Goal: Find contact information: Obtain details needed to contact an individual or organization

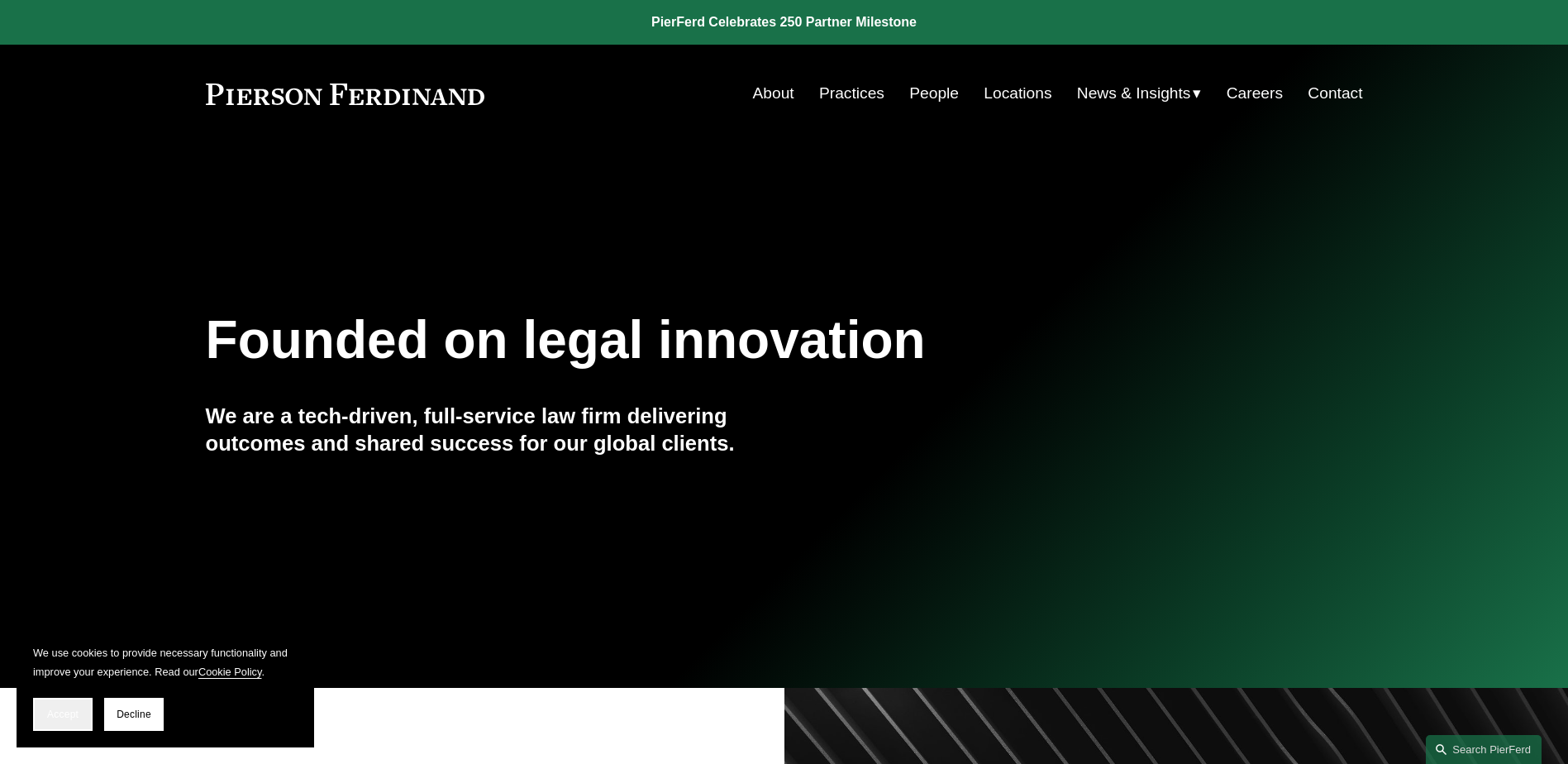
click at [74, 718] on span "Accept" at bounding box center [62, 714] width 31 height 12
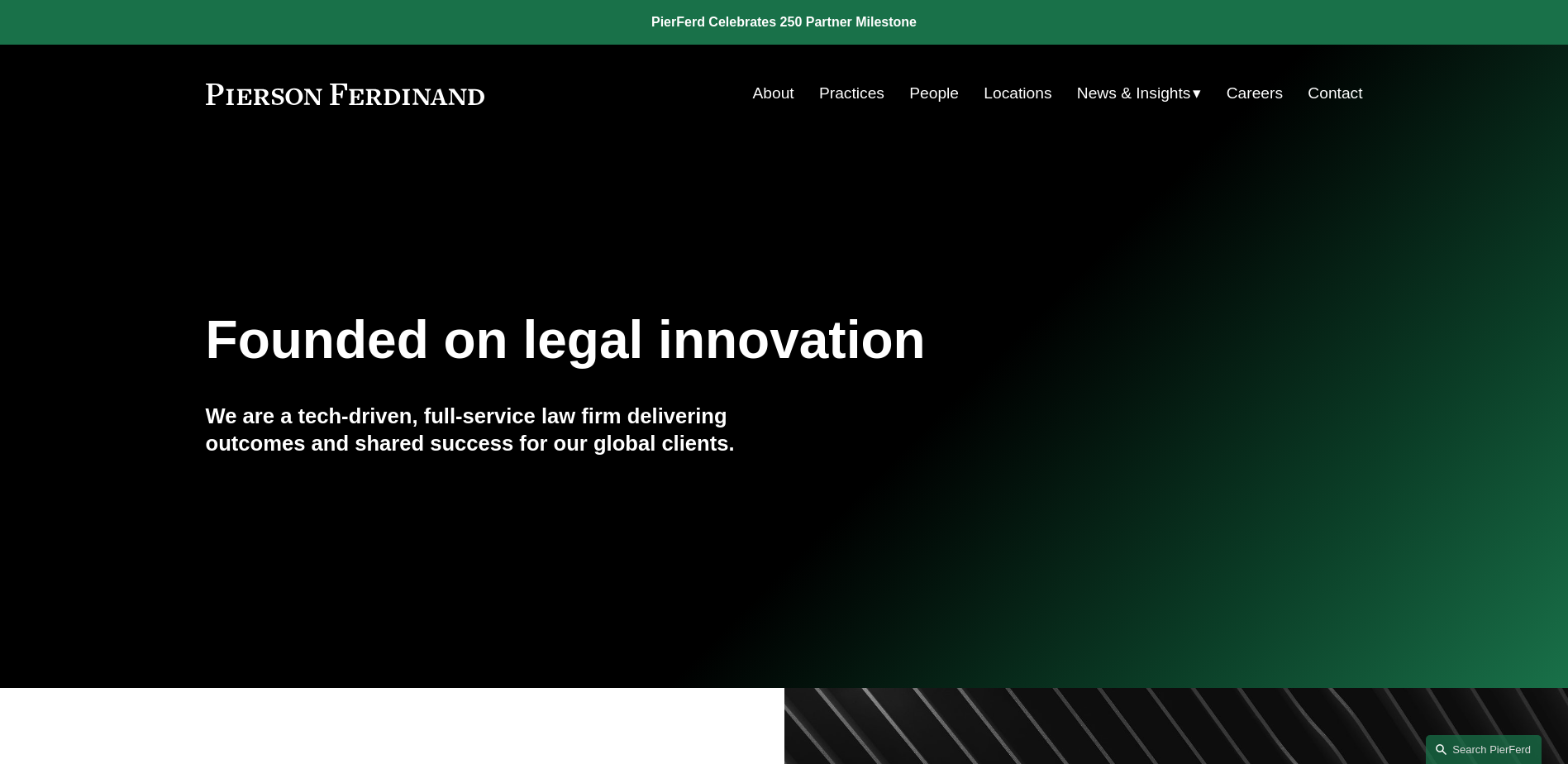
click at [1323, 88] on link "Contact" at bounding box center [1335, 94] width 55 height 31
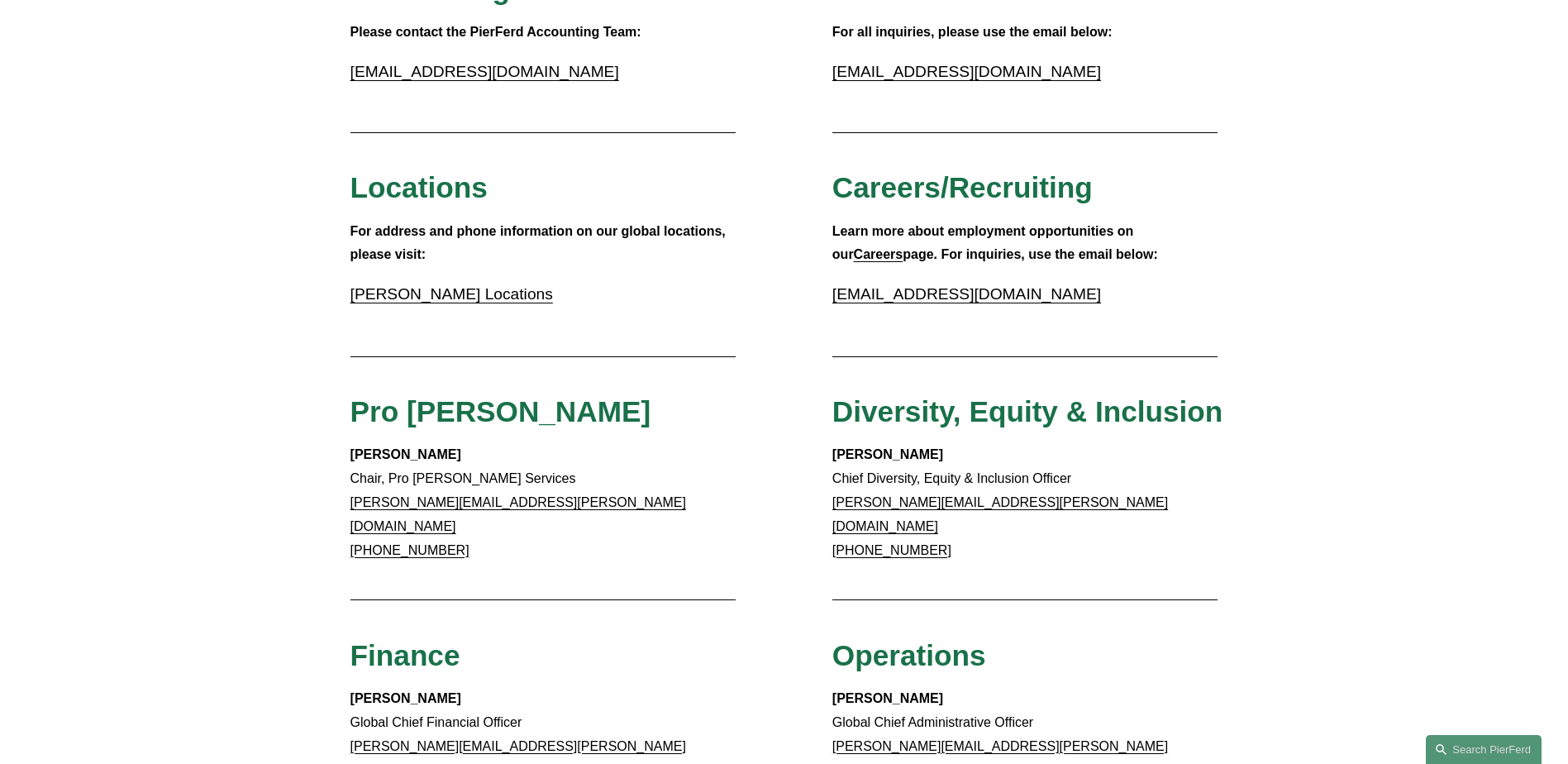
scroll to position [661, 0]
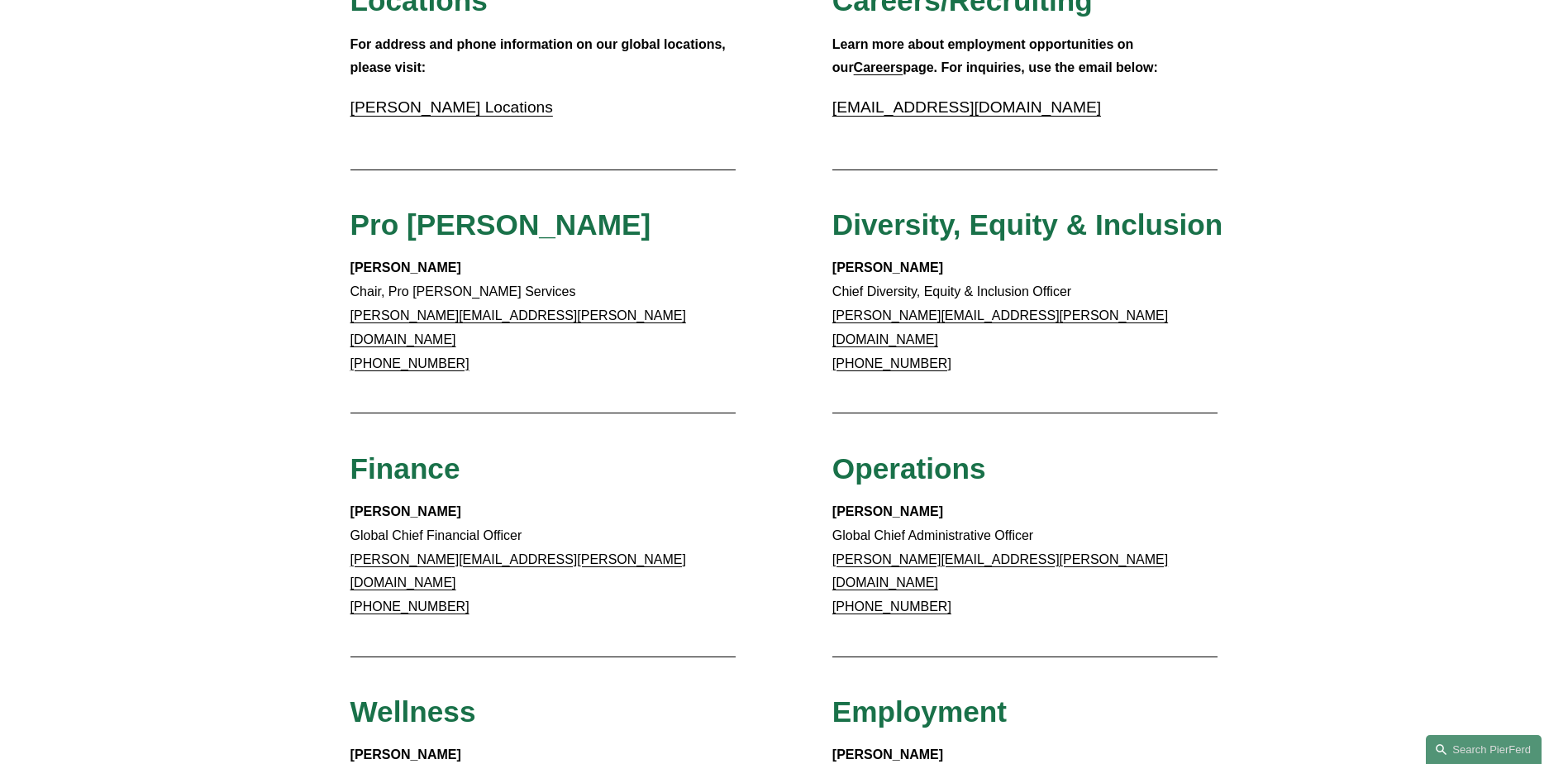
click at [446, 110] on link "Pierson Ferdinand Locations" at bounding box center [451, 106] width 203 height 17
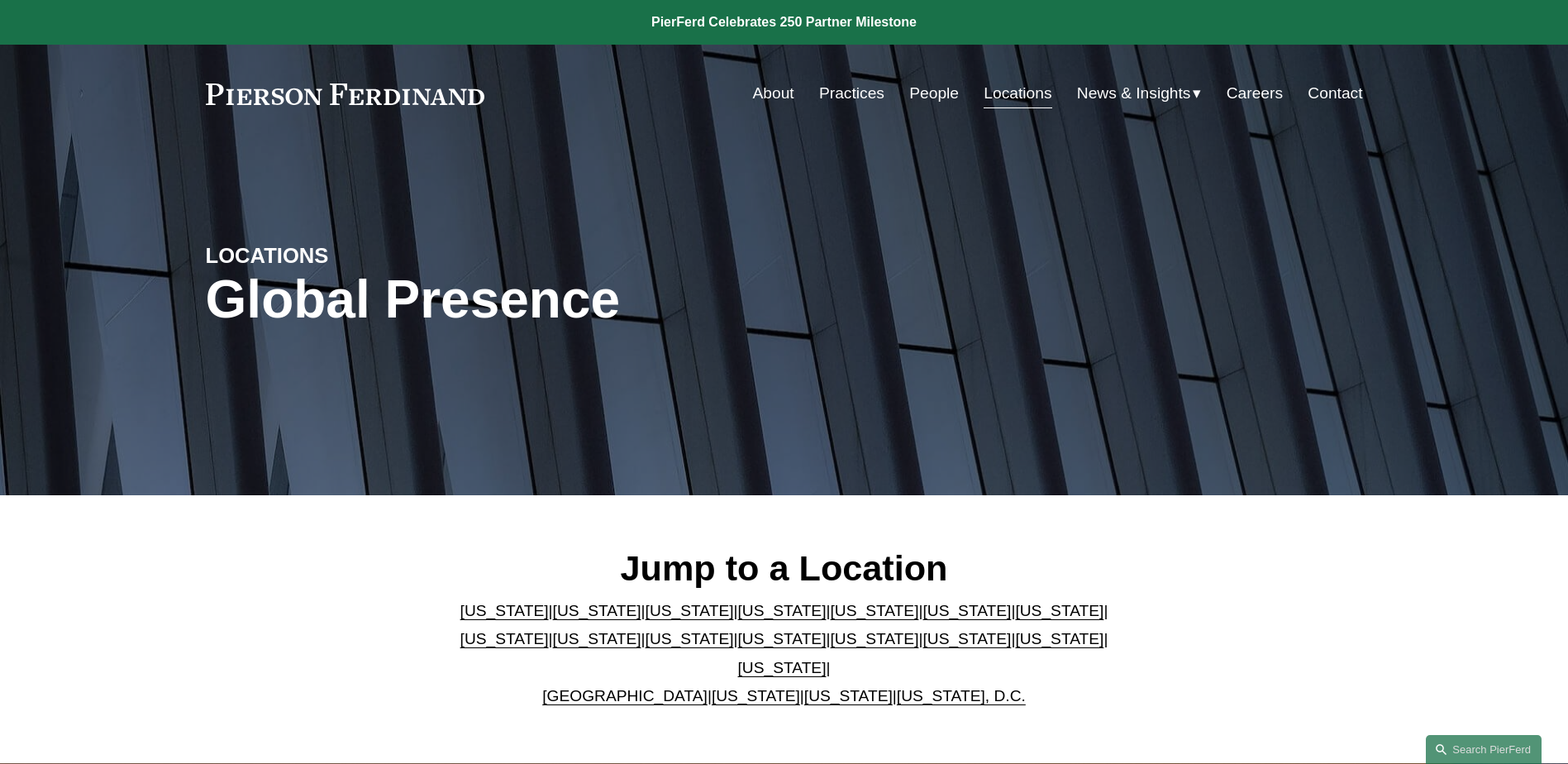
click at [823, 94] on link "Practices" at bounding box center [851, 94] width 65 height 31
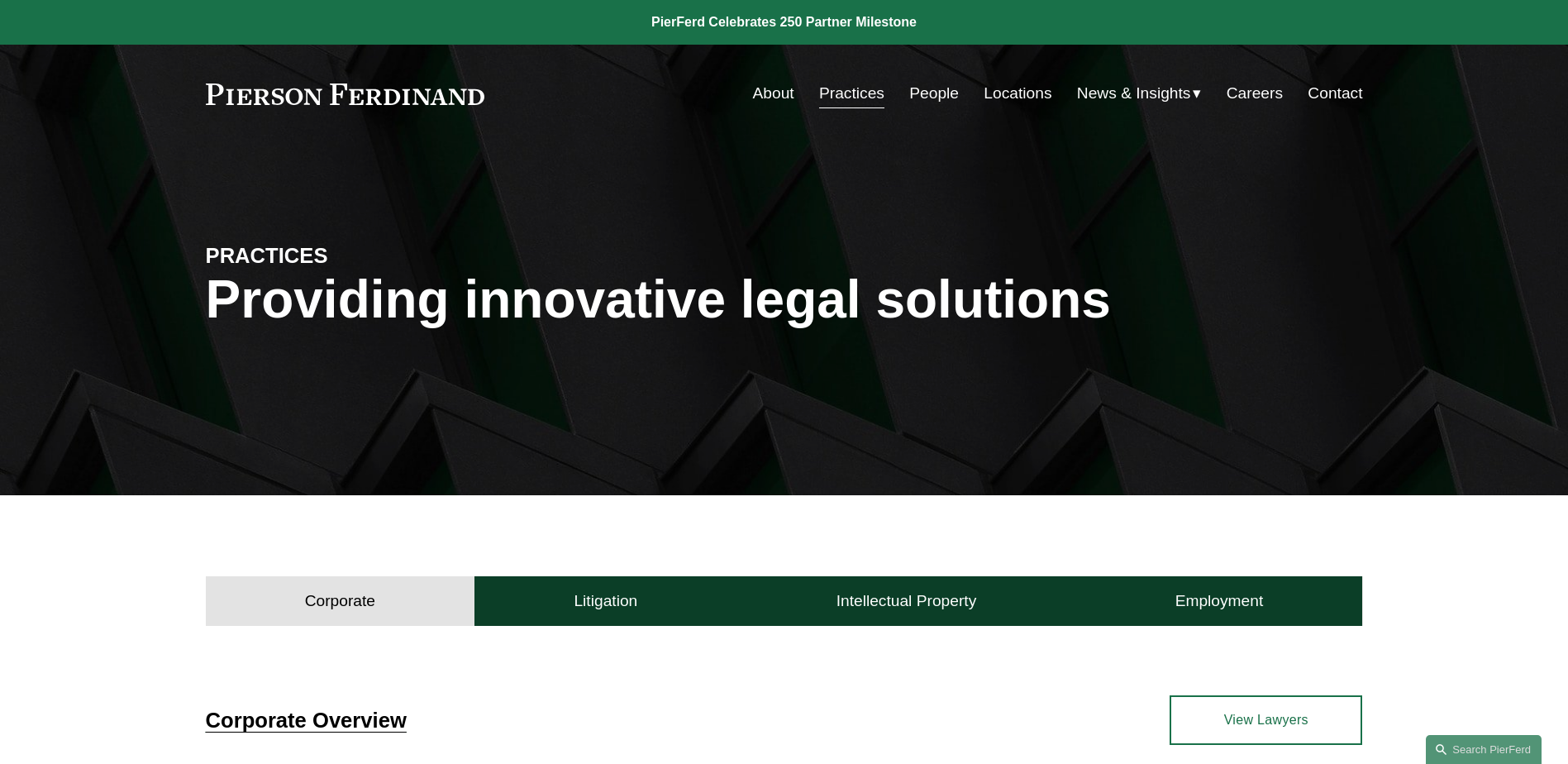
click at [922, 92] on link "People" at bounding box center [934, 94] width 50 height 31
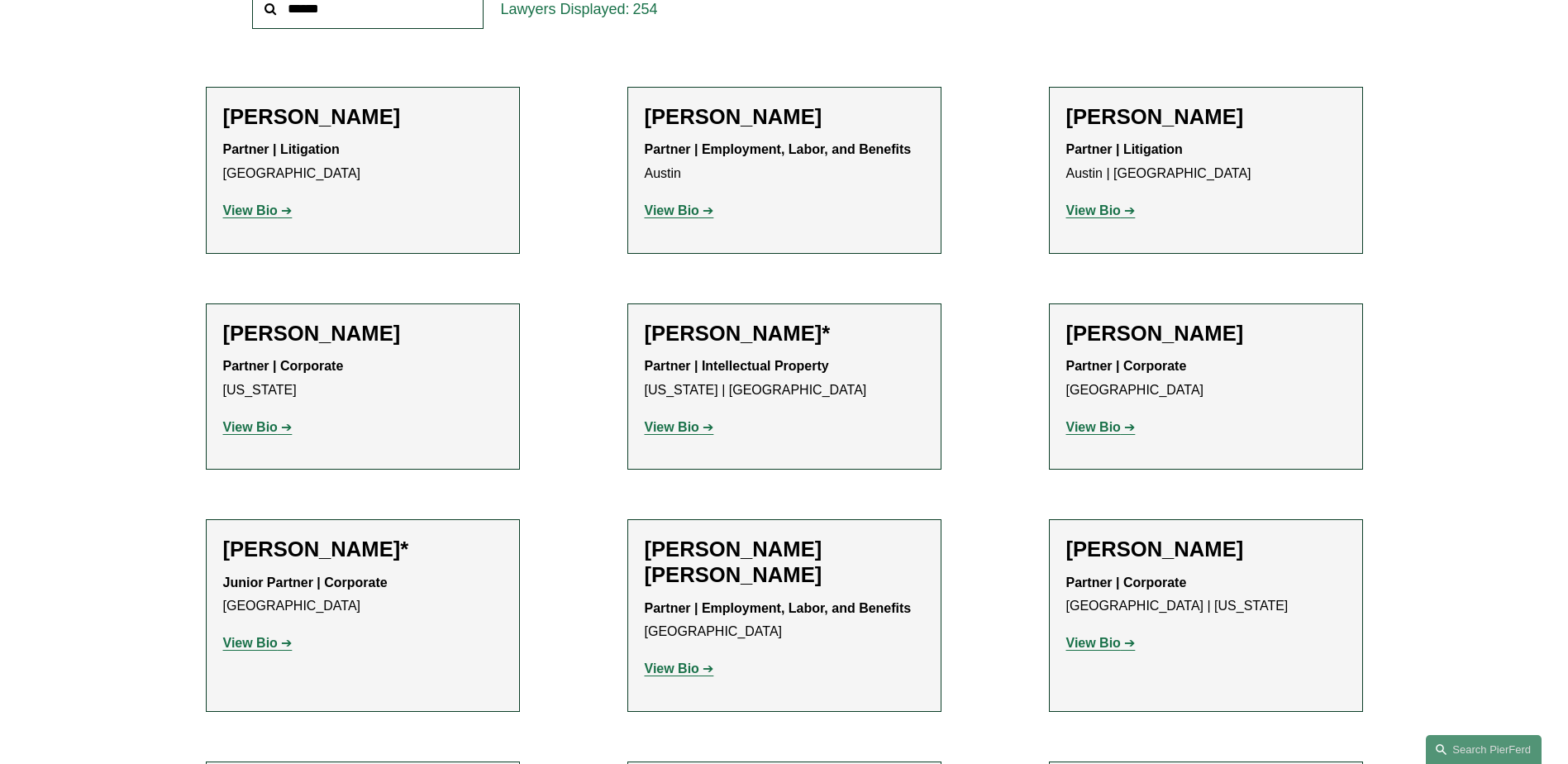
scroll to position [165, 0]
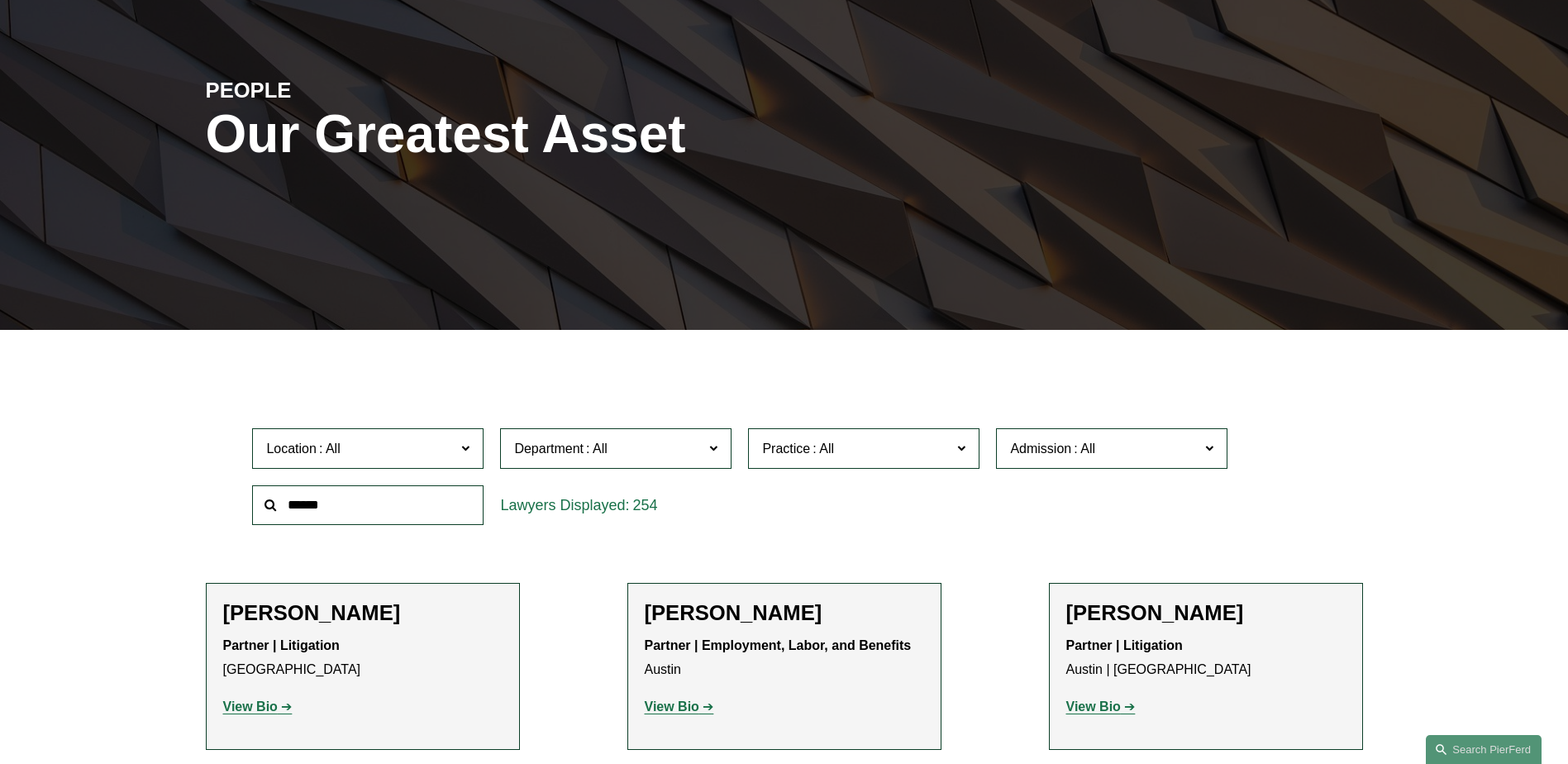
click at [461, 448] on span at bounding box center [465, 447] width 8 height 21
click at [0, 0] on link "Miami" at bounding box center [0, 0] width 0 height 0
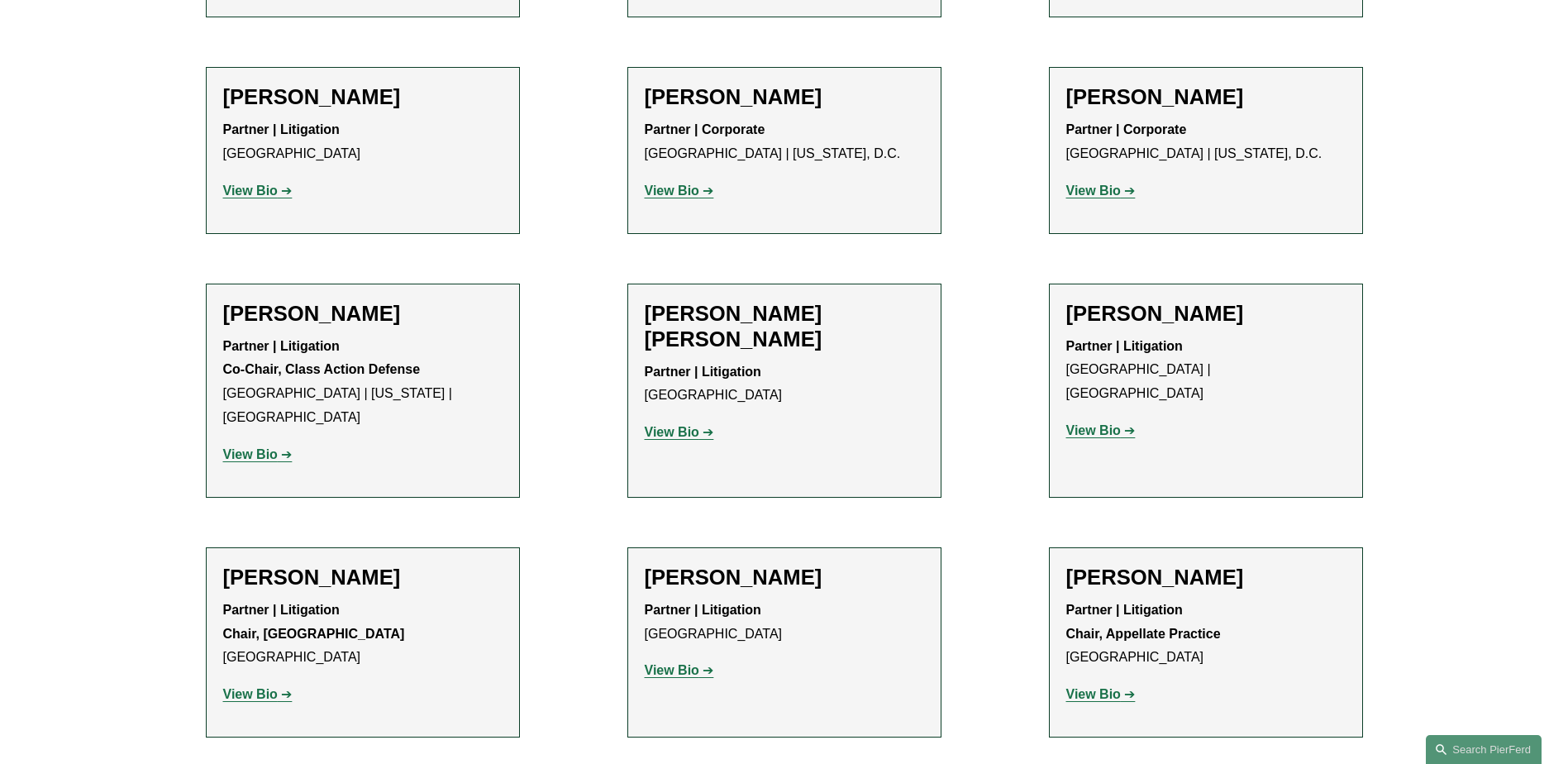
scroll to position [1157, 0]
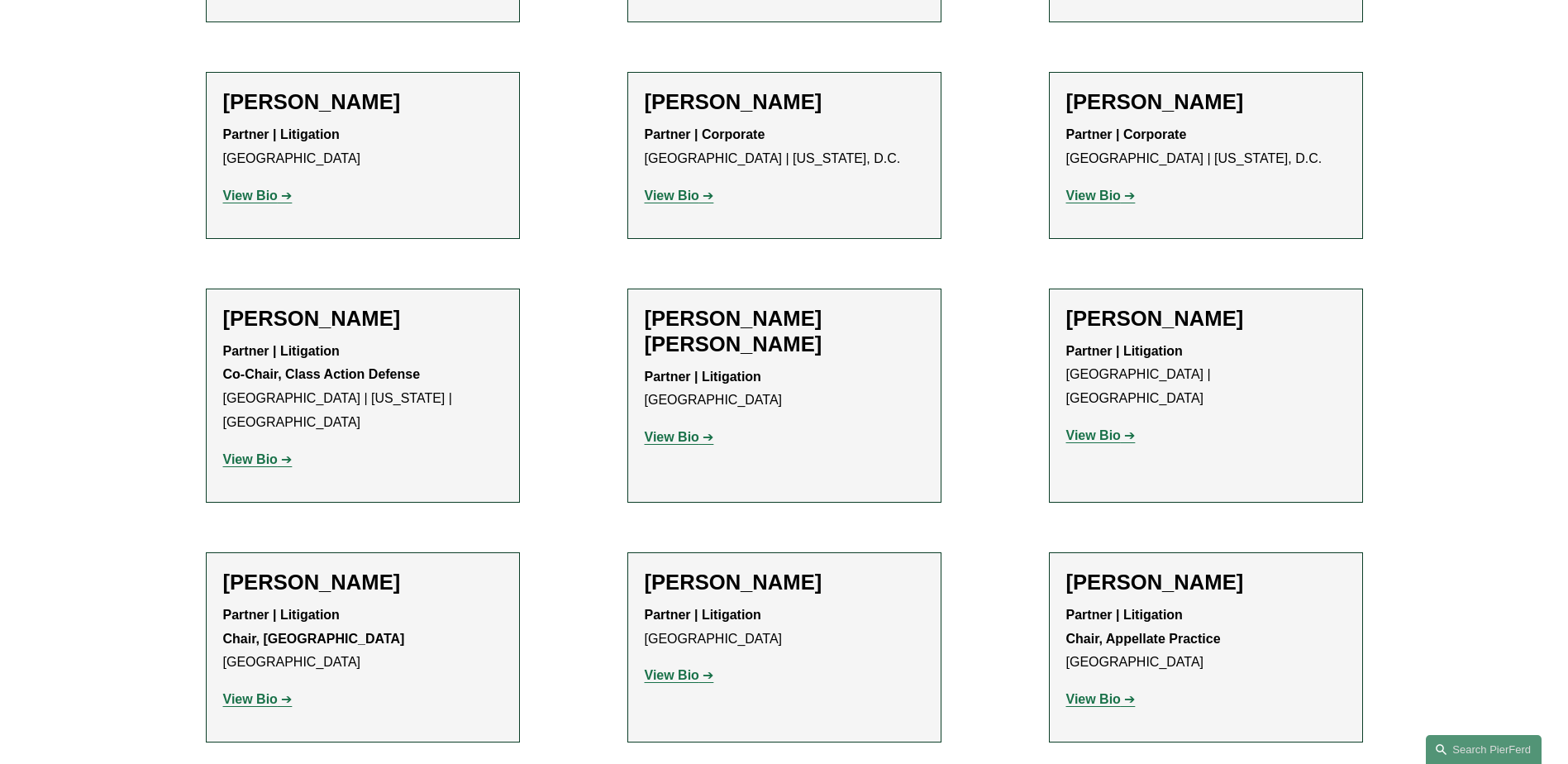
click at [672, 430] on strong "View Bio" at bounding box center [672, 437] width 55 height 14
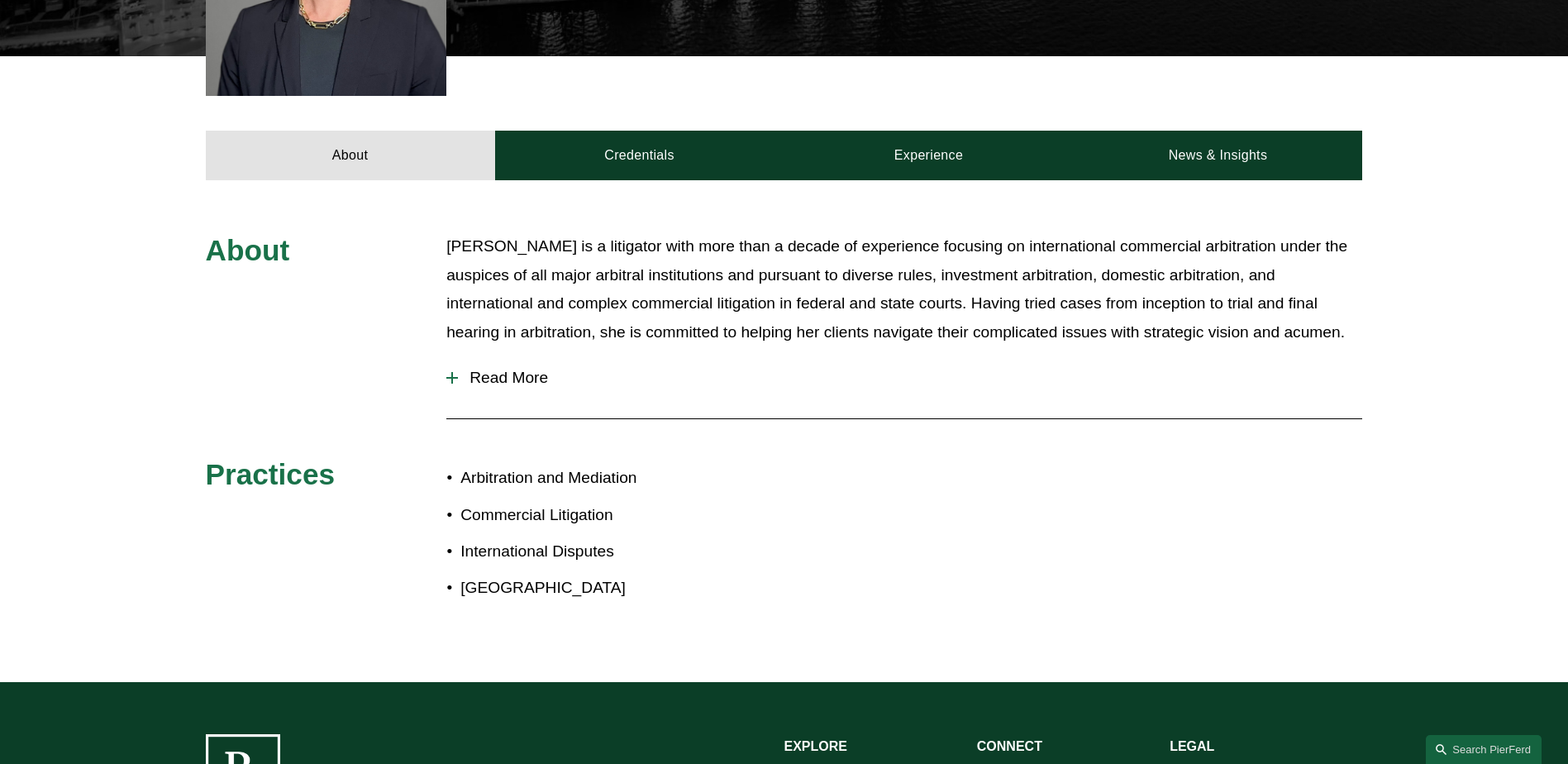
scroll to position [661, 0]
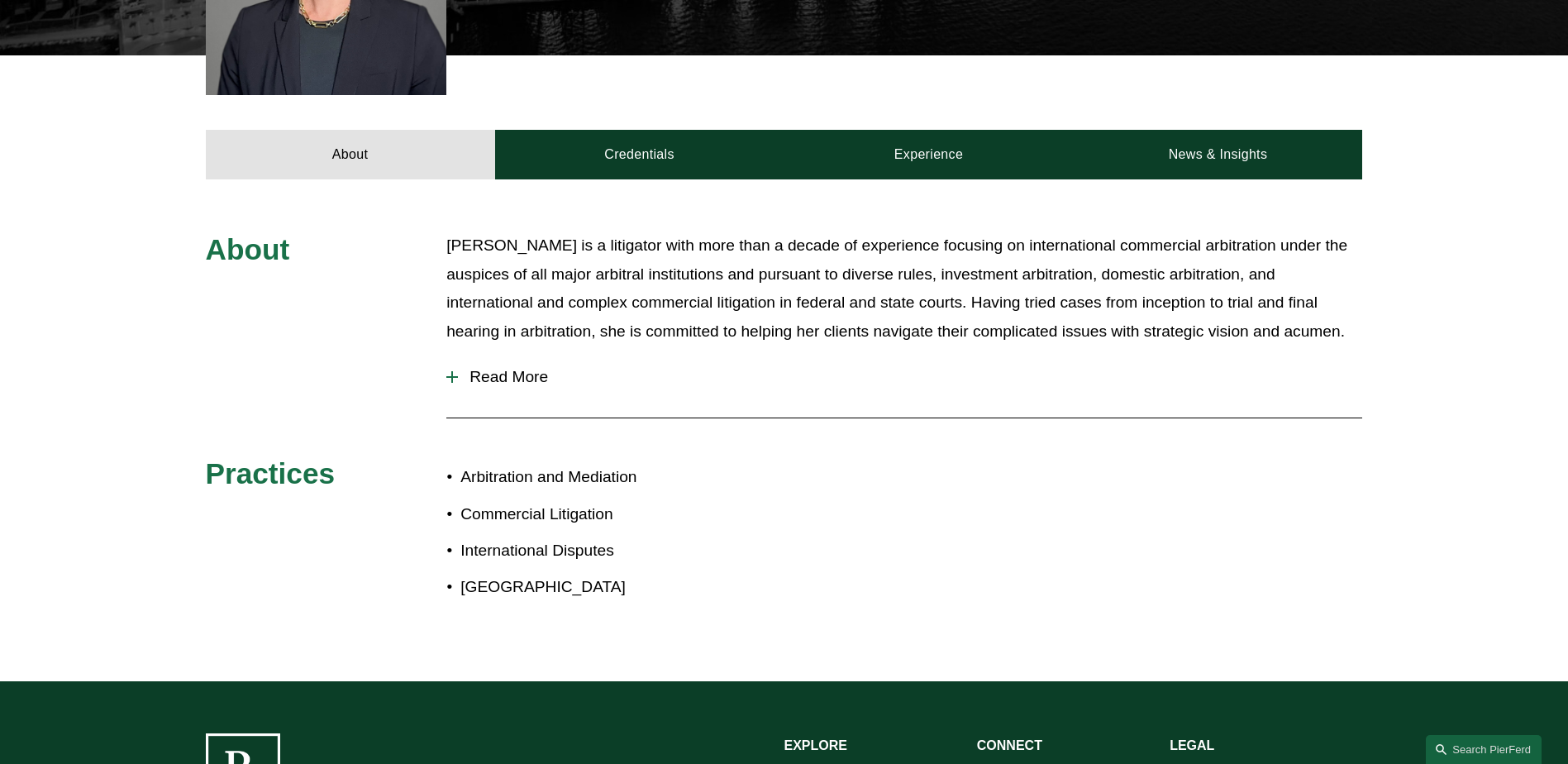
click at [456, 371] on div at bounding box center [452, 377] width 12 height 12
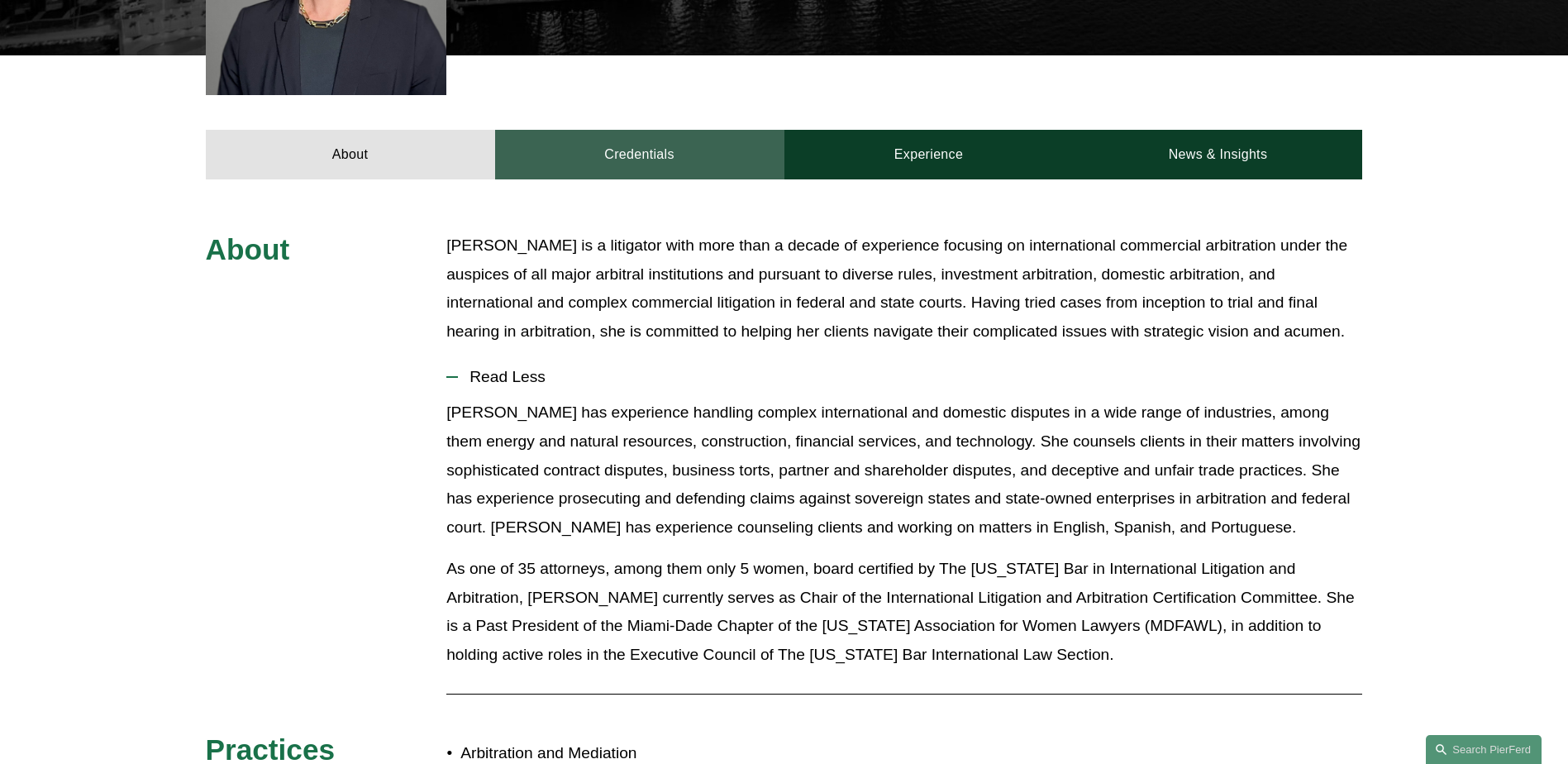
click at [636, 130] on link "Credentials" at bounding box center [640, 155] width 290 height 50
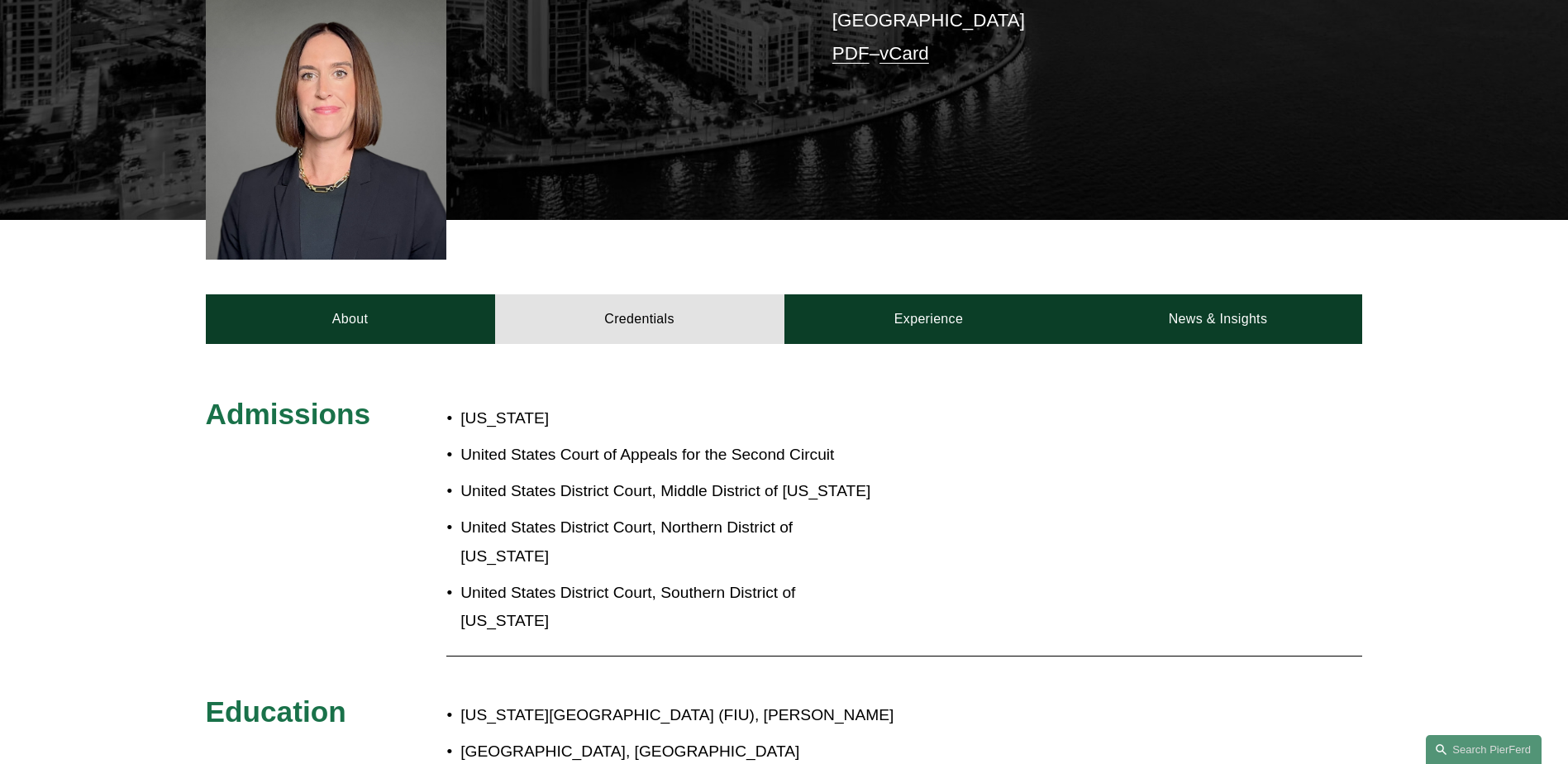
scroll to position [496, 0]
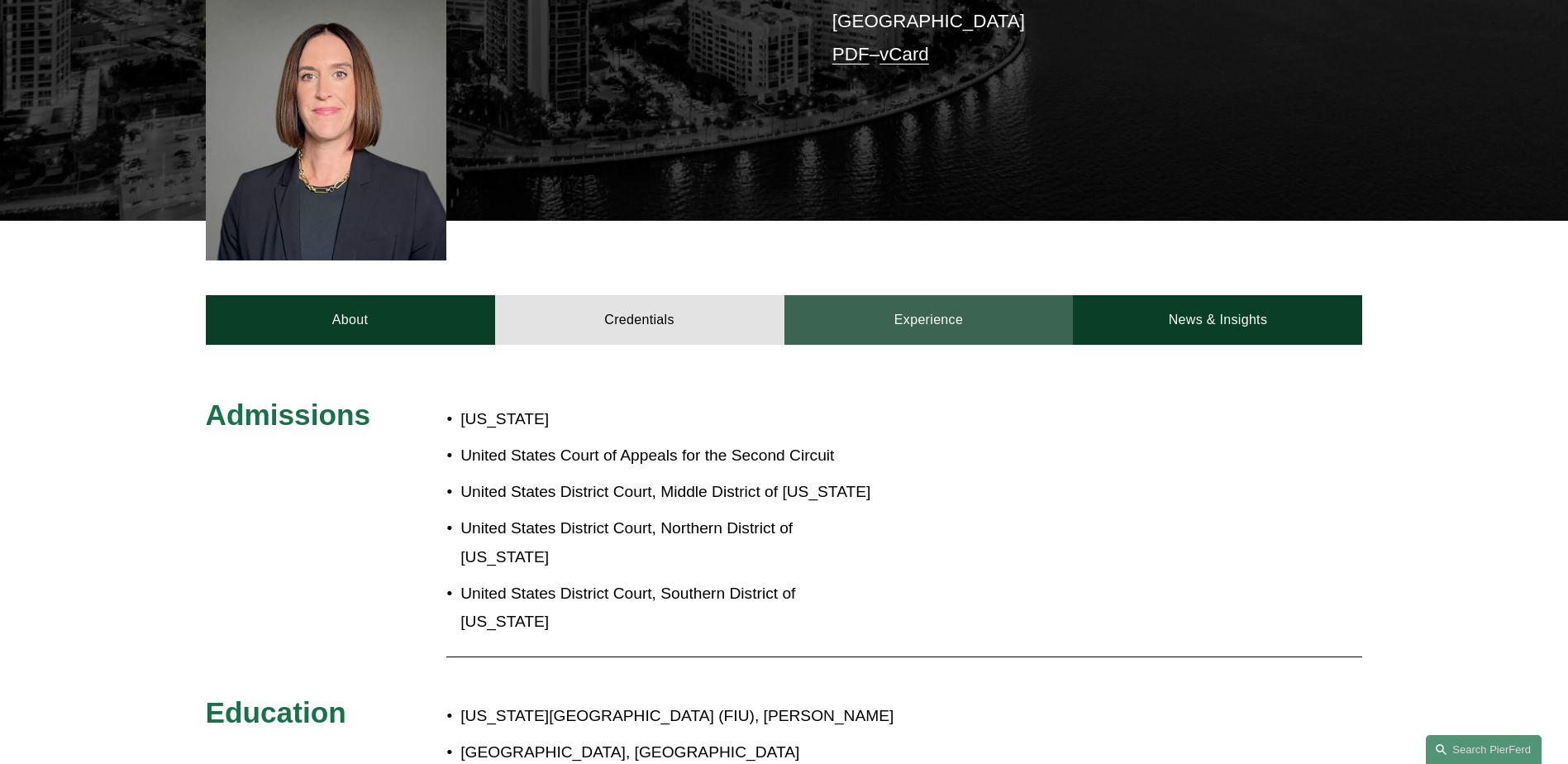
click at [930, 295] on link "Experience" at bounding box center [930, 320] width 290 height 50
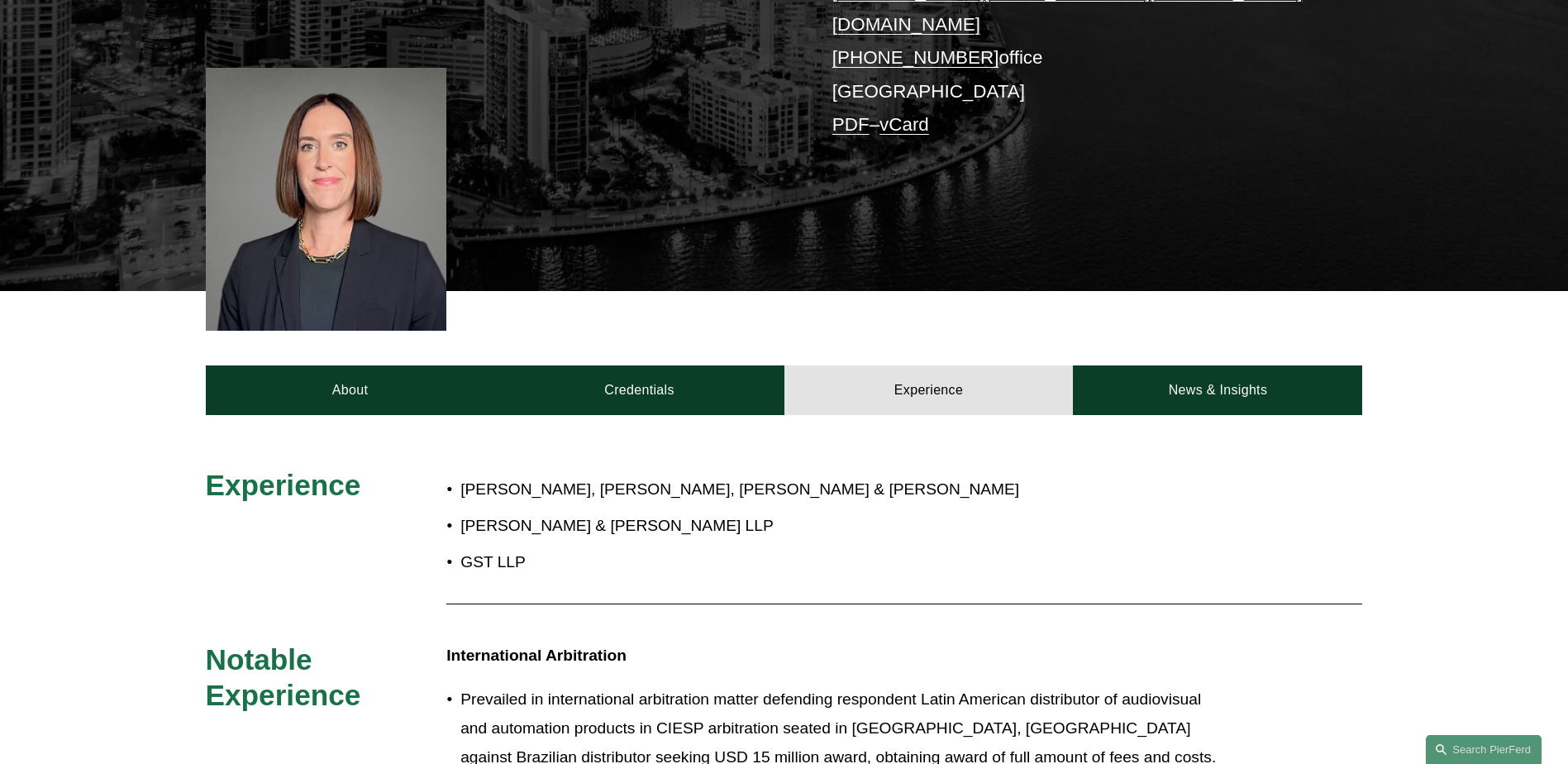
scroll to position [469, 0]
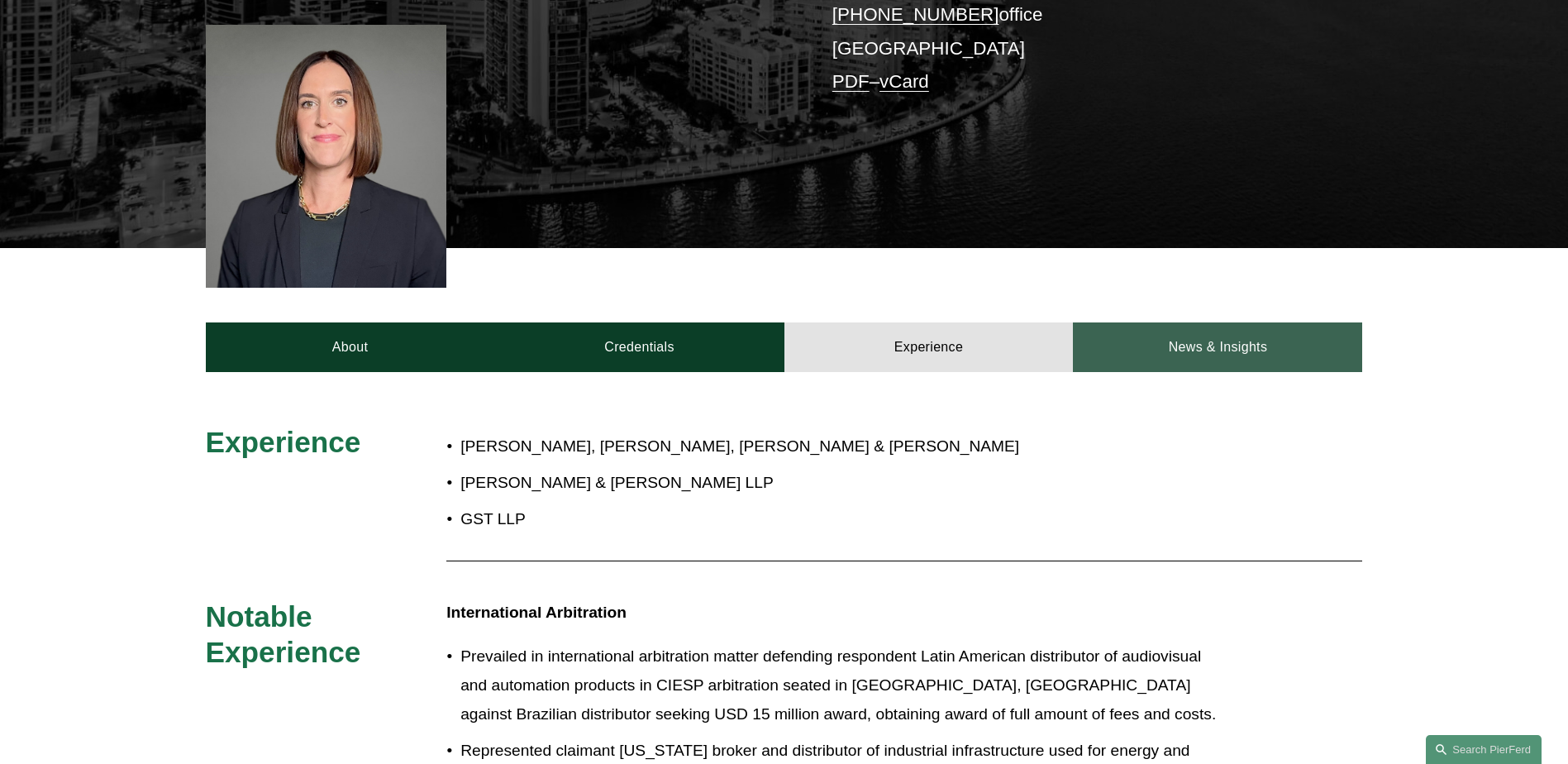
drag, startPoint x: 1240, startPoint y: 289, endPoint x: 1206, endPoint y: 298, distance: 35.2
click at [1240, 323] on link "News & Insights" at bounding box center [1218, 348] width 290 height 50
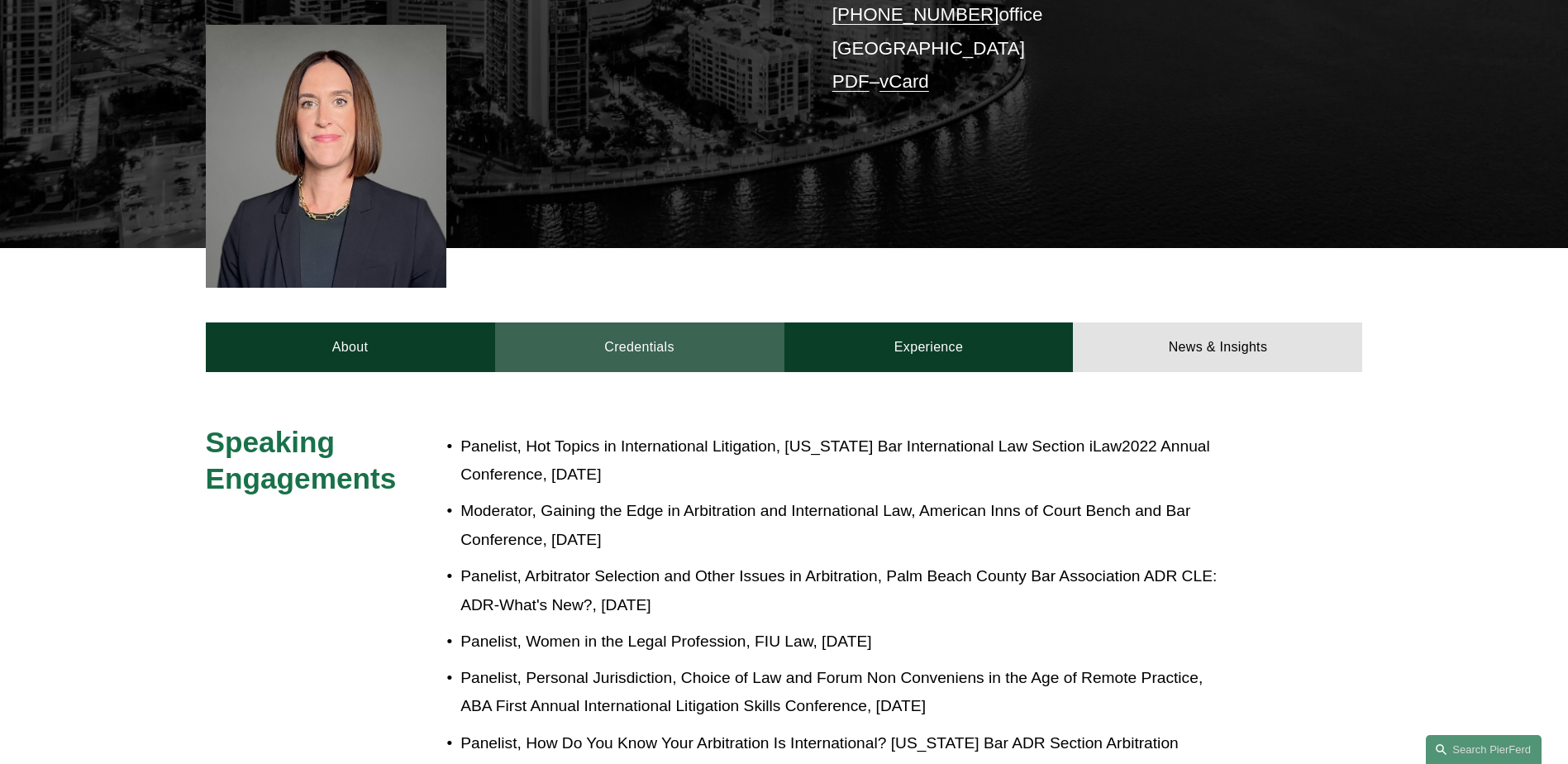
click at [652, 323] on link "Credentials" at bounding box center [640, 348] width 290 height 50
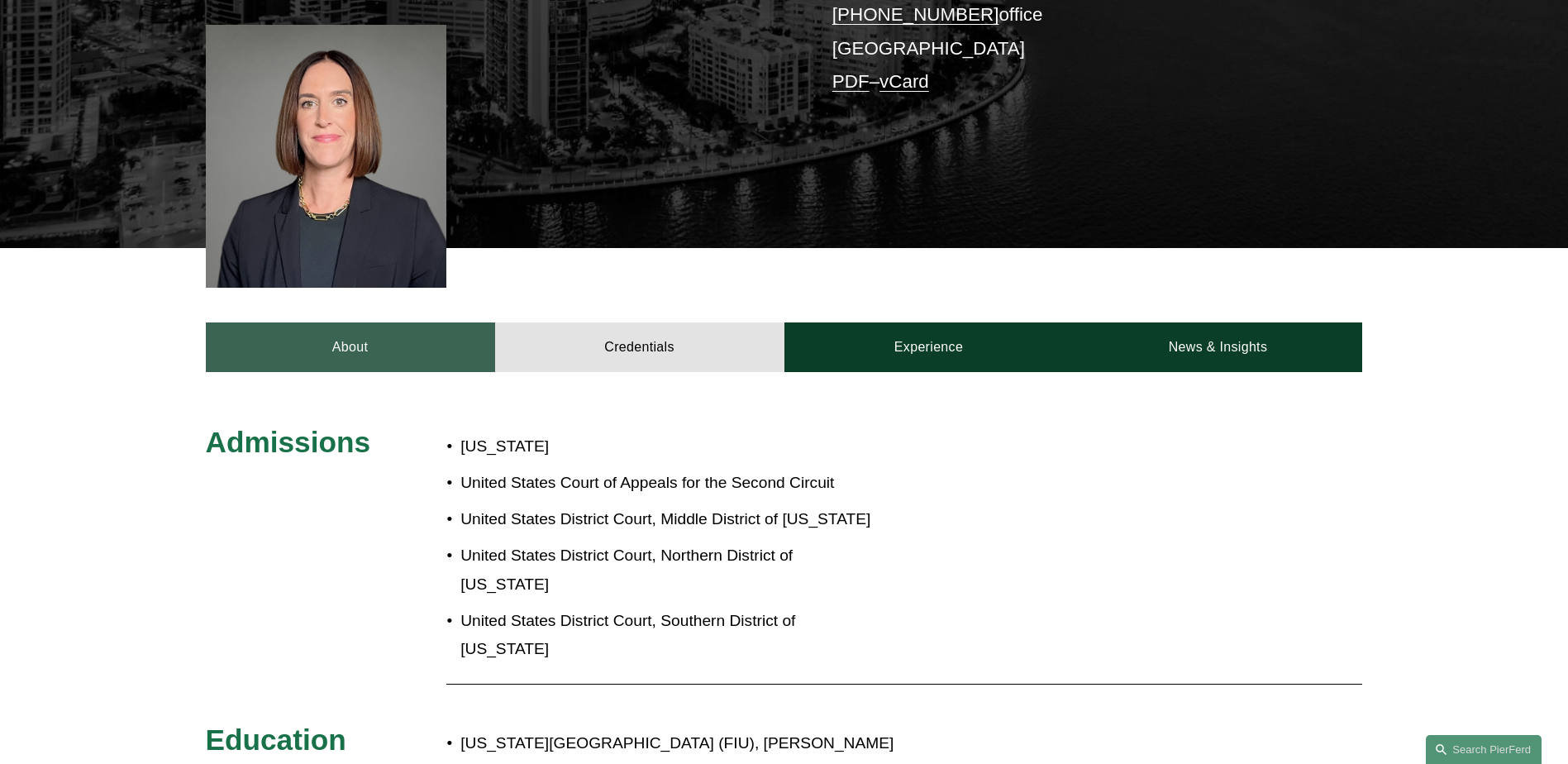
click at [350, 323] on link "About" at bounding box center [350, 348] width 290 height 50
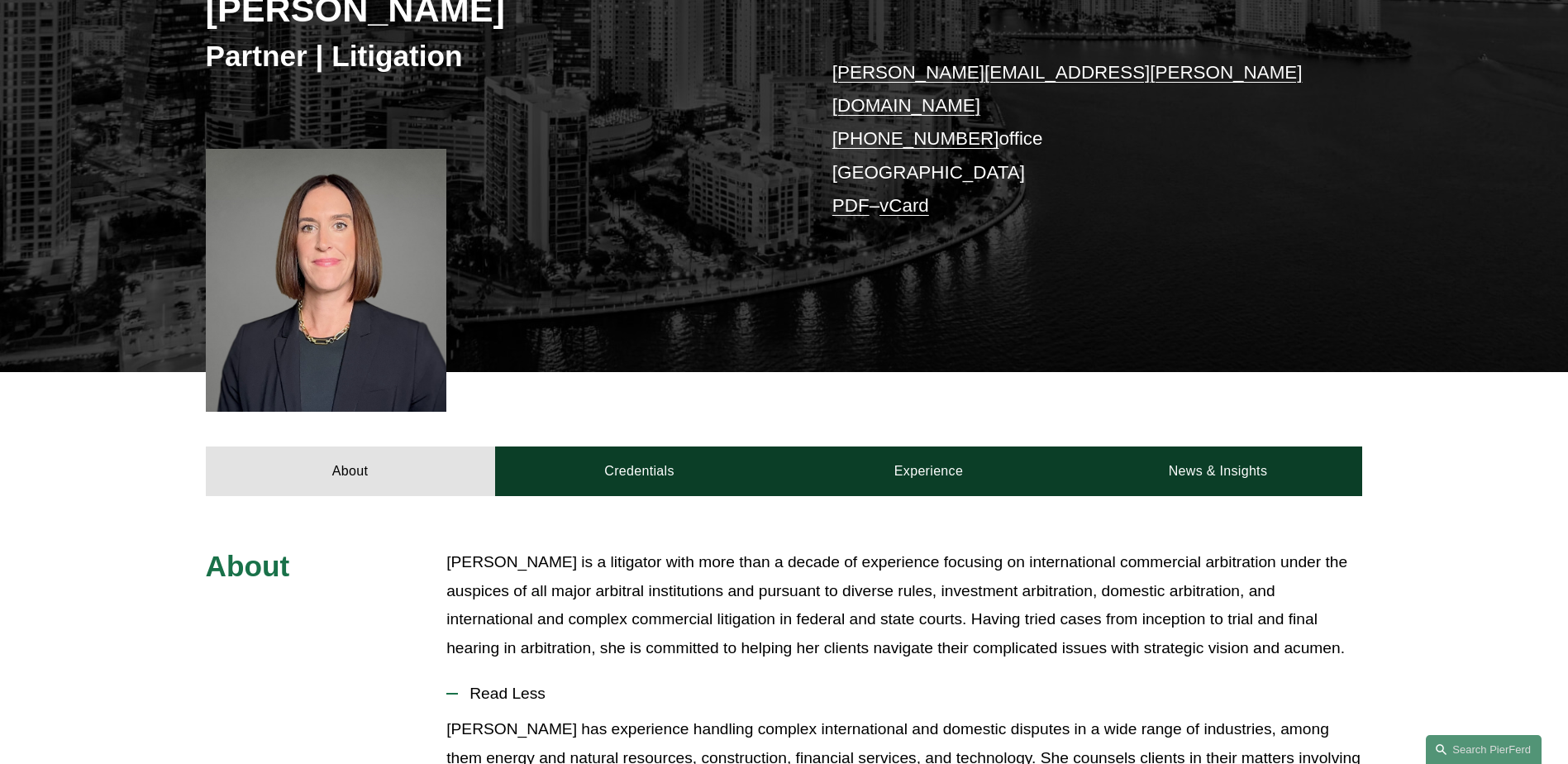
scroll to position [22, 0]
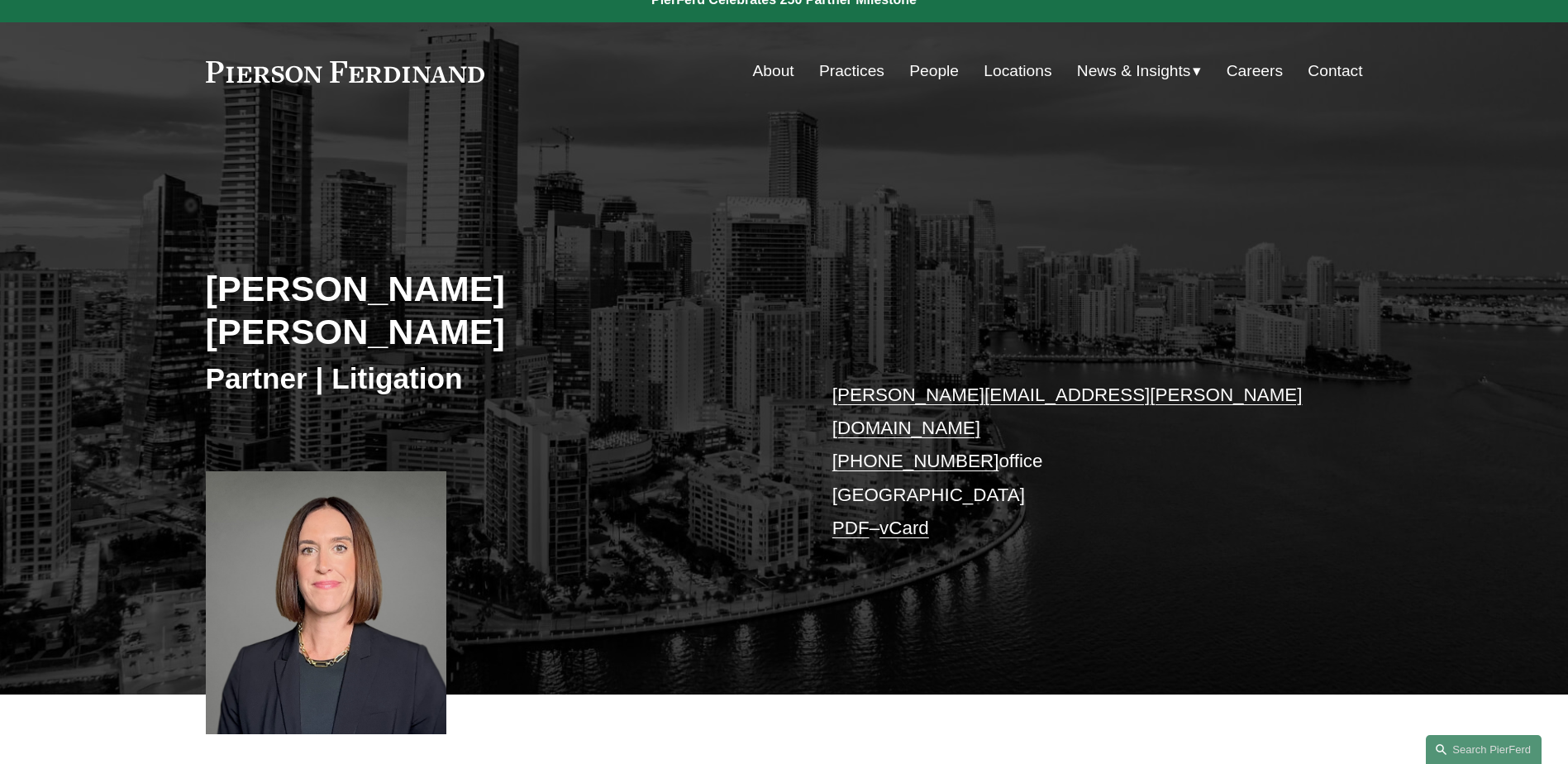
click at [960, 384] on link "kristin.paz@pierferd.com" at bounding box center [1067, 411] width 470 height 54
click at [910, 517] on link "vCard" at bounding box center [904, 527] width 50 height 21
click at [849, 517] on link "PDF" at bounding box center [851, 527] width 38 height 21
click at [861, 384] on link "kristin.paz@pierferd.com" at bounding box center [1067, 411] width 470 height 54
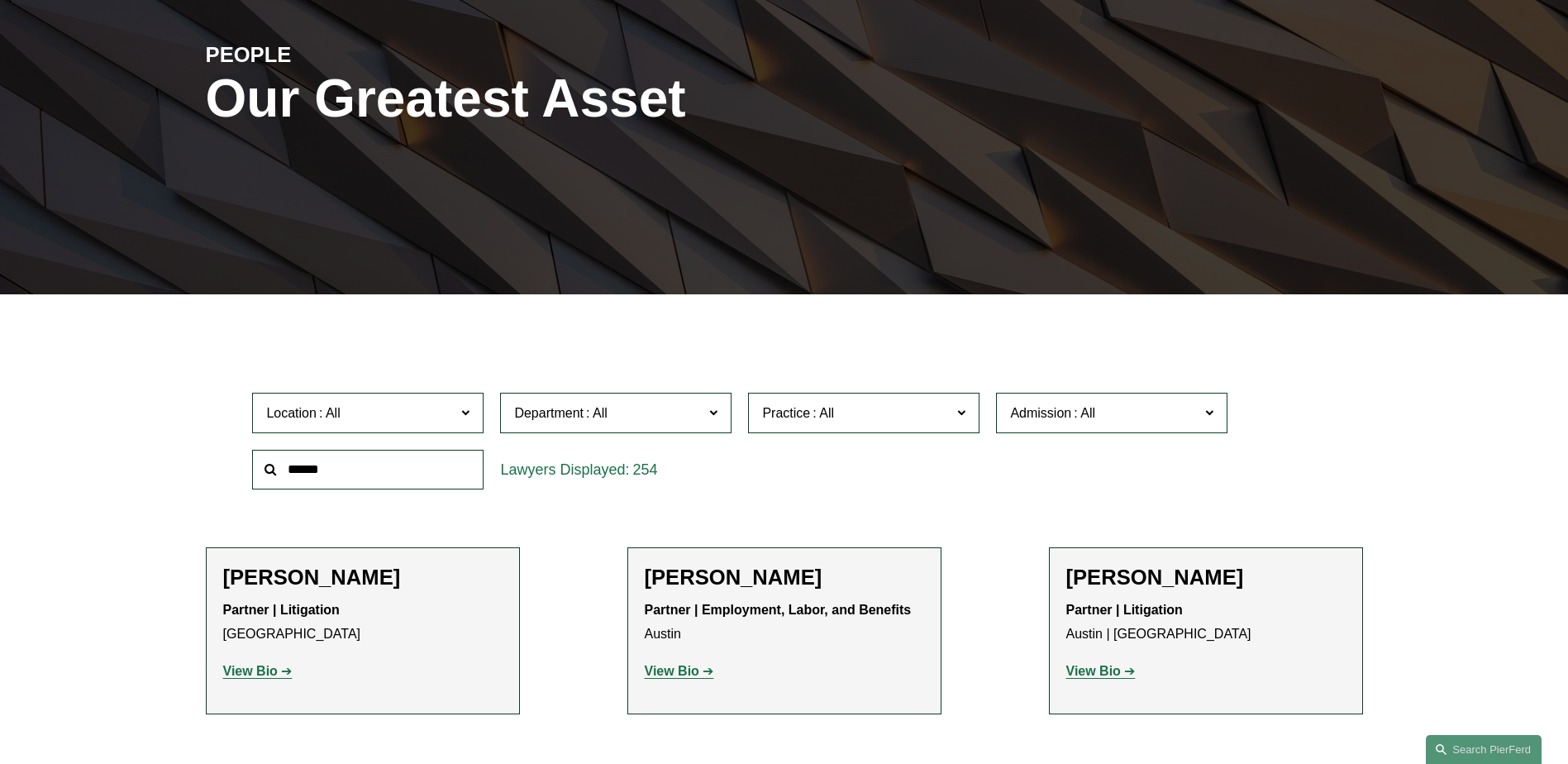
scroll to position [165, 0]
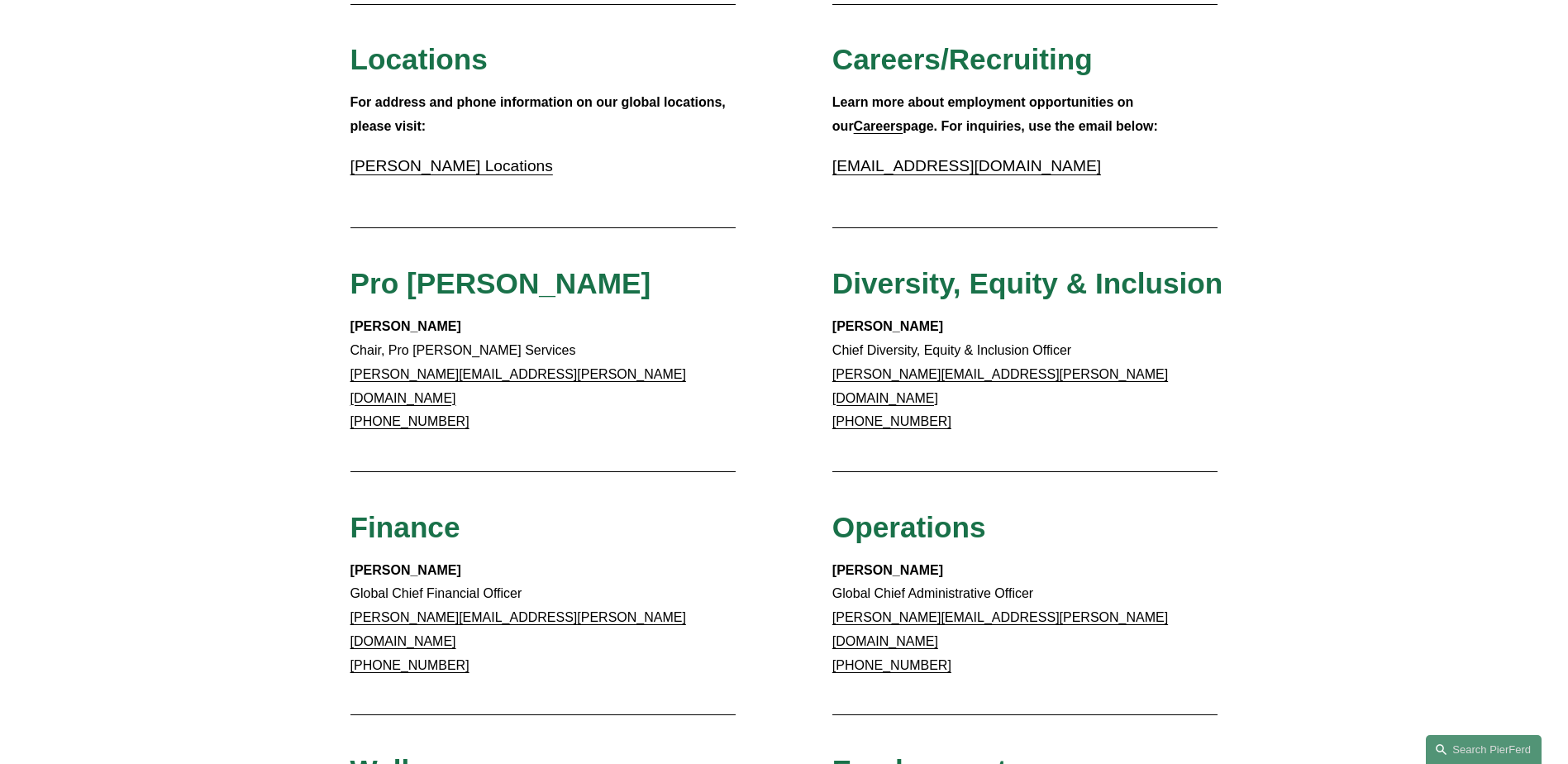
scroll to position [661, 0]
